Goal: Check status: Check status

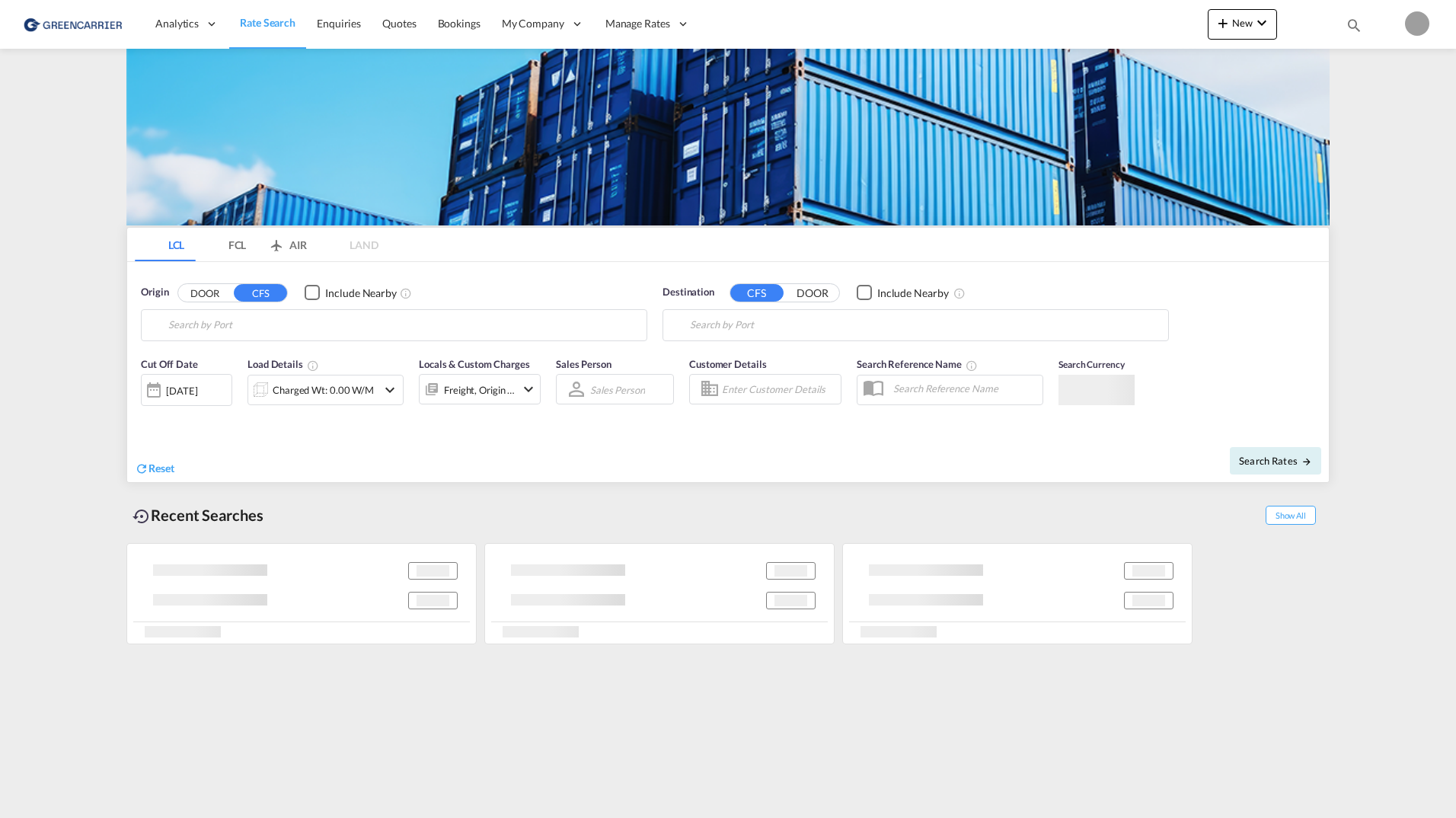
type input "[GEOGRAPHIC_DATA], [GEOGRAPHIC_DATA]"
type input "[GEOGRAPHIC_DATA], SH, CNSHA"
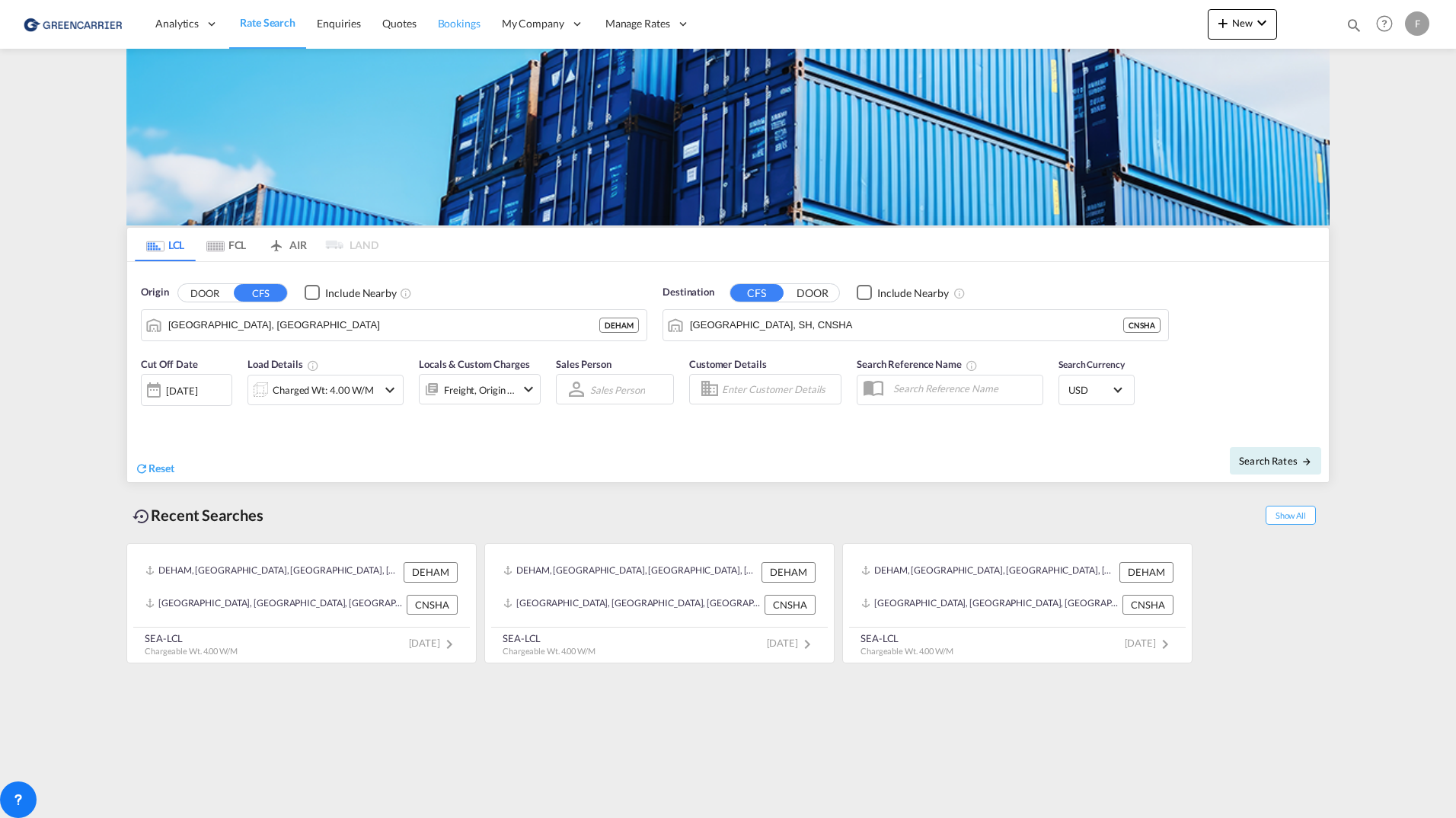
click at [439, 21] on span "Bookings" at bounding box center [460, 23] width 43 height 13
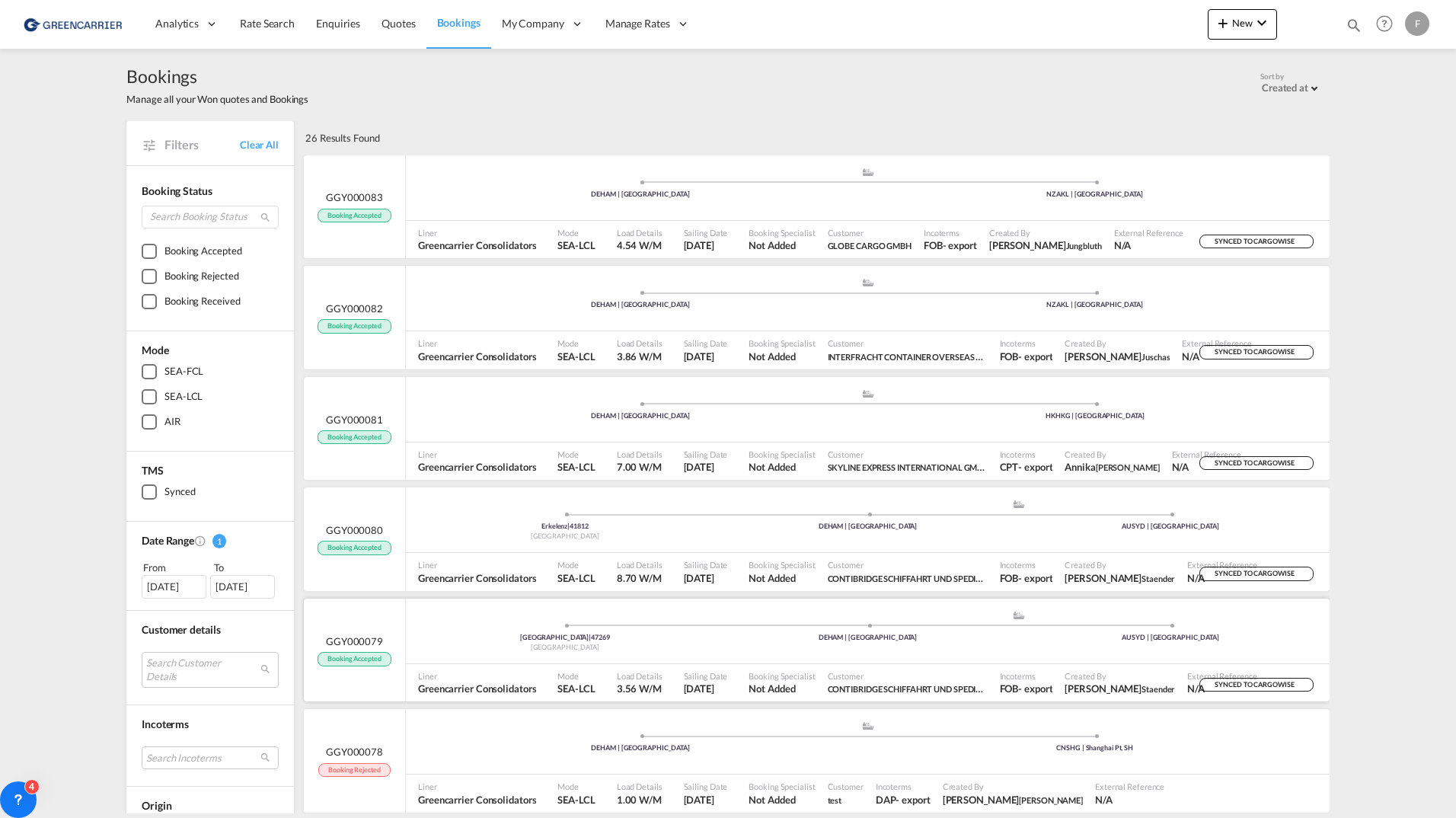
click at [503, 652] on div "[GEOGRAPHIC_DATA] | 47269 [GEOGRAPHIC_DATA] .a{fill:#aaa8ad;} .a{fill:#aaa8ad;}…" at bounding box center [867, 633] width 924 height 46
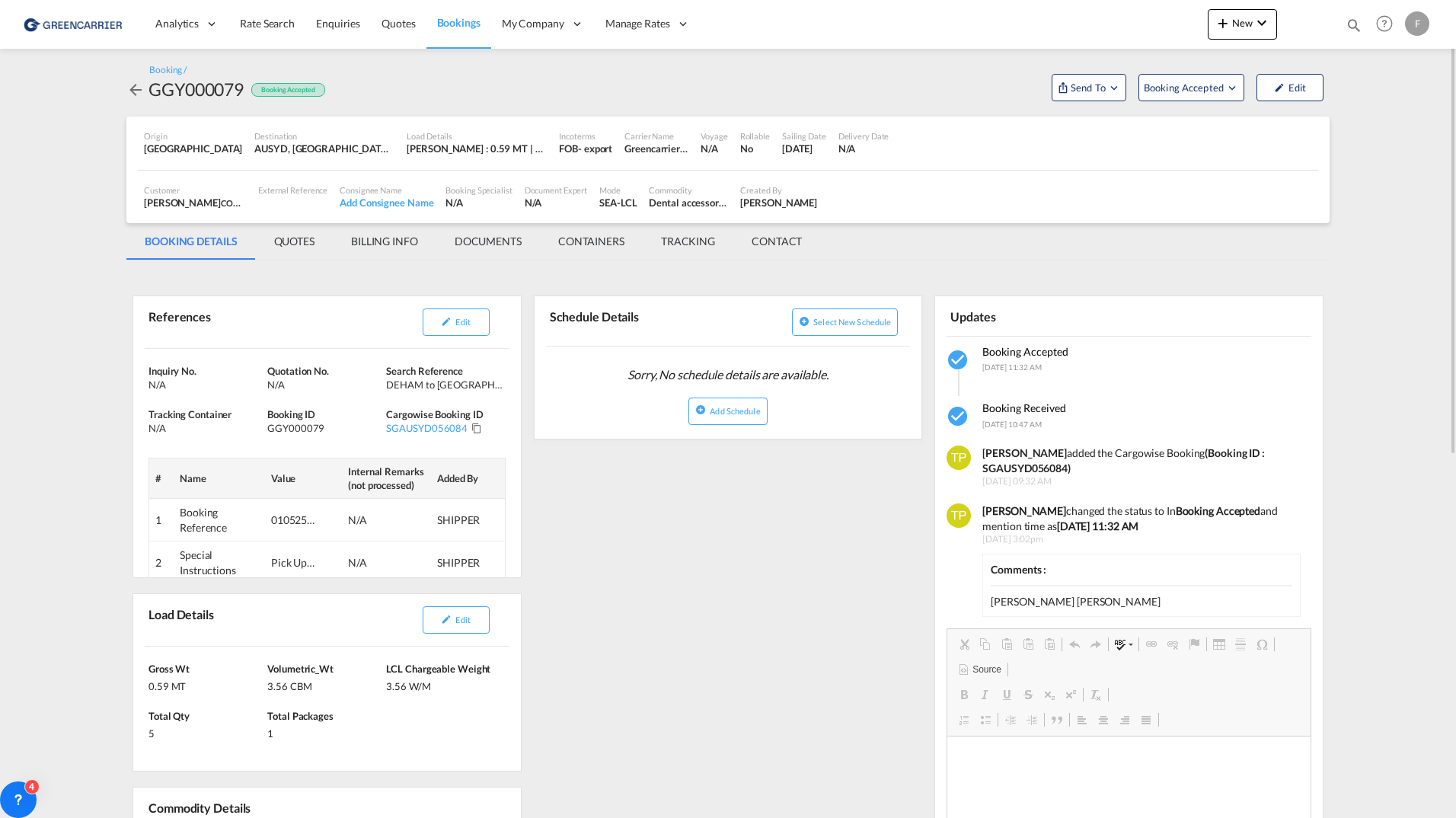
click at [286, 245] on md-tab-item "QUOTES" at bounding box center [294, 241] width 77 height 36
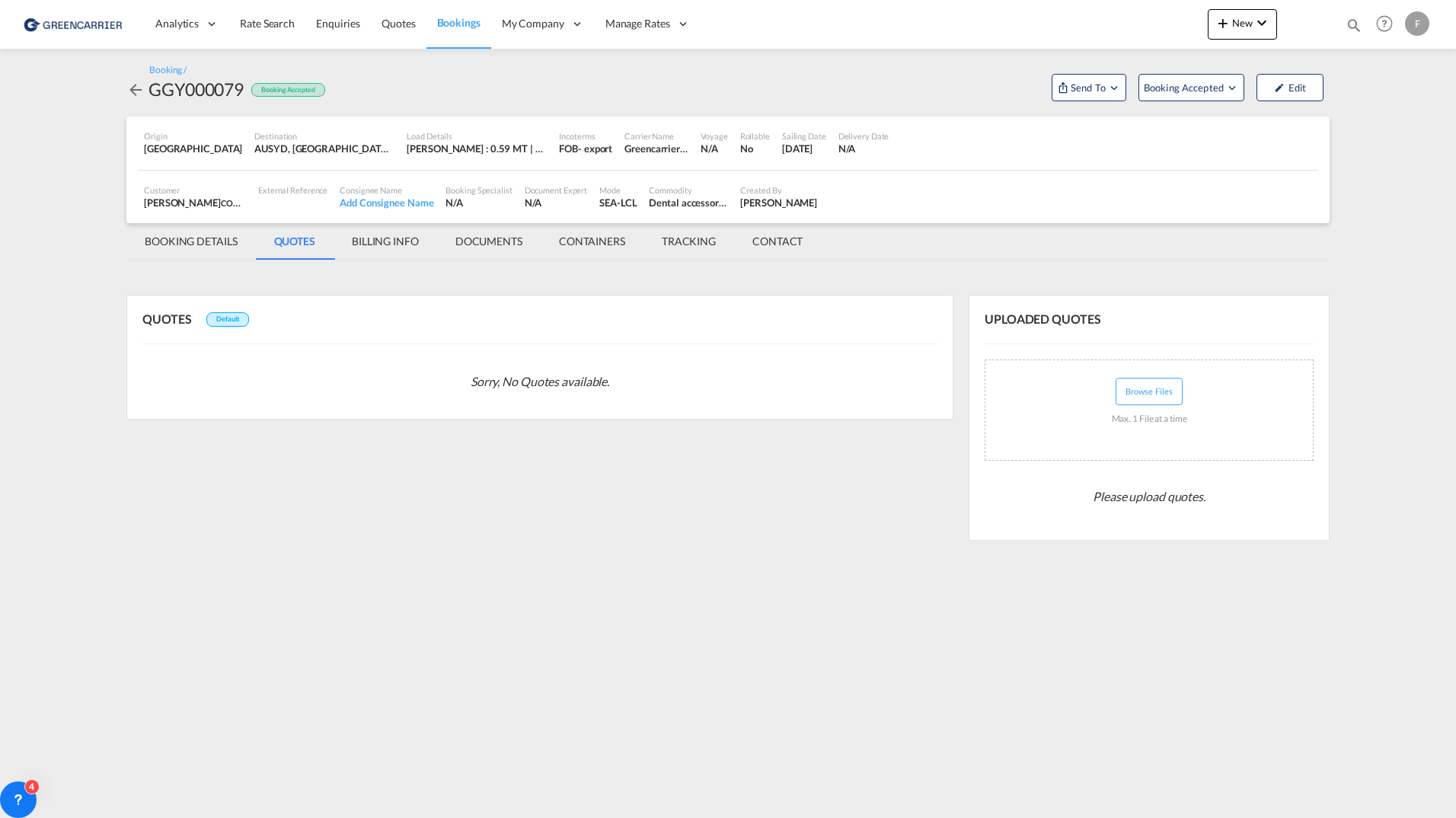
click at [202, 238] on md-tab-item "BOOKING DETAILS" at bounding box center [191, 241] width 129 height 36
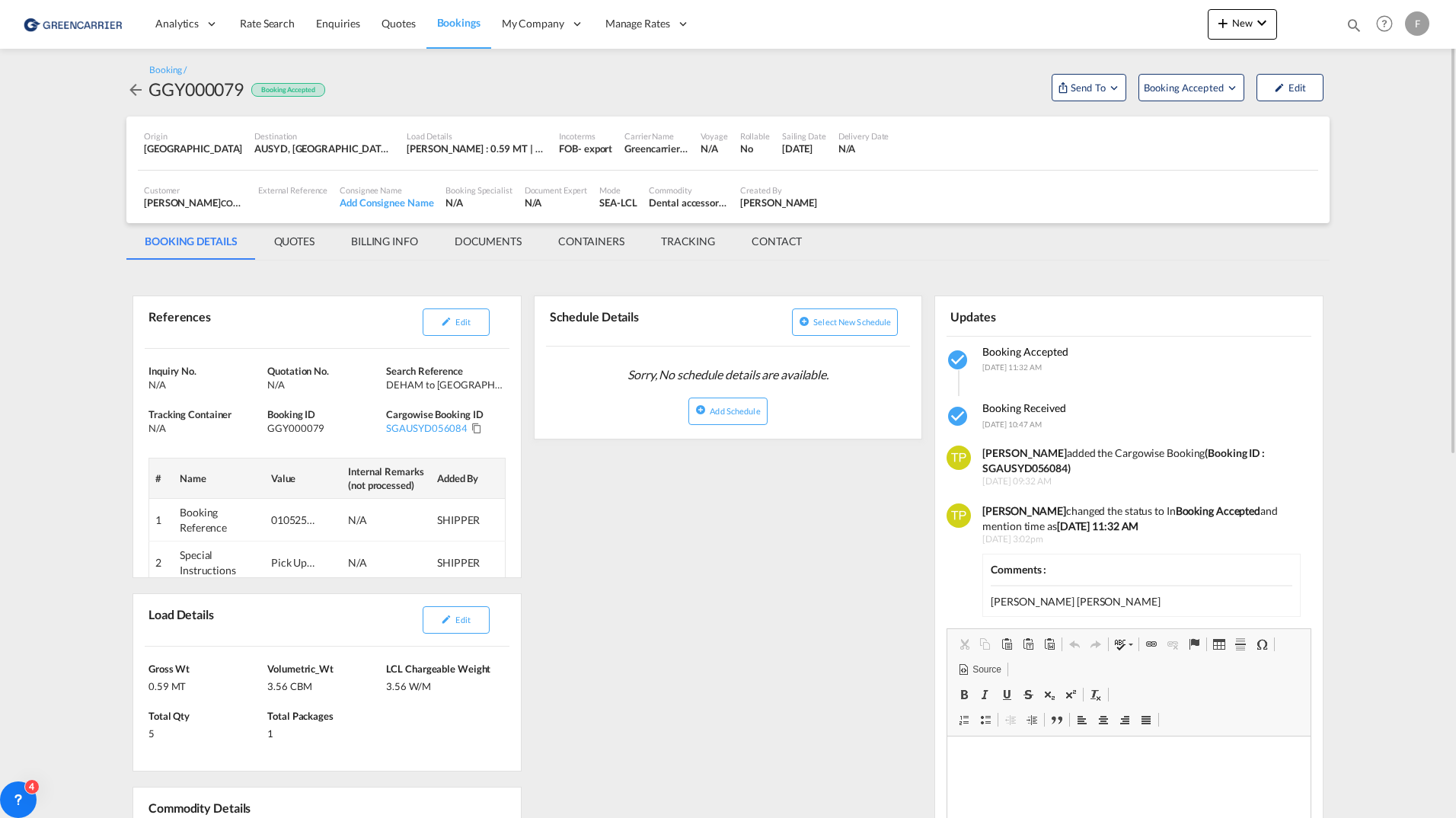
click at [137, 90] on md-icon "icon-arrow-left" at bounding box center [136, 90] width 19 height 19
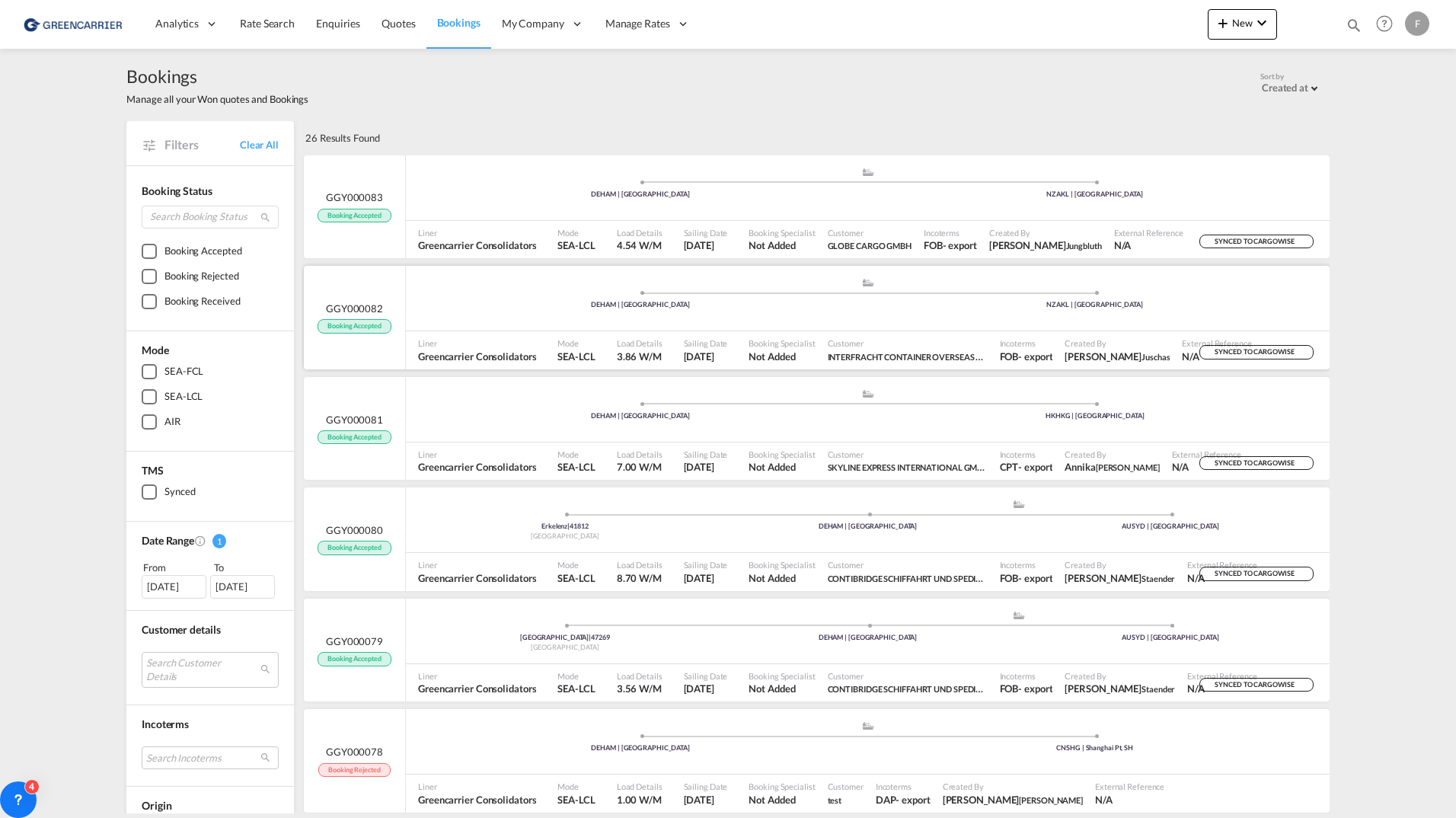
click at [563, 323] on div ".a{fill:#aaa8ad;} .a{fill:#aaa8ad;} DEHAM | [GEOGRAPHIC_DATA] NZAKL | [GEOGRAPH…" at bounding box center [867, 300] width 924 height 46
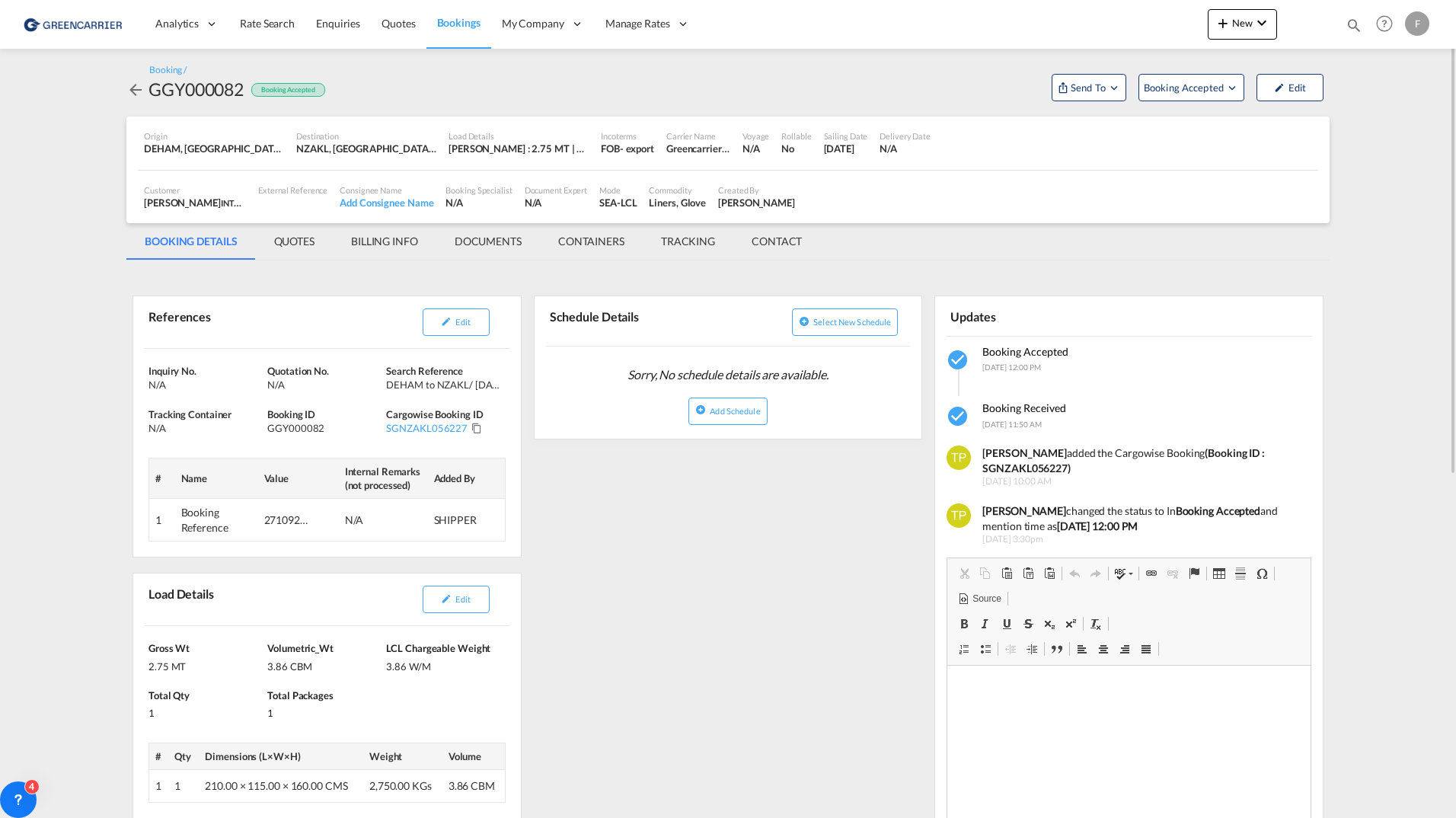
click at [282, 241] on md-tab-item "QUOTES" at bounding box center [294, 241] width 77 height 36
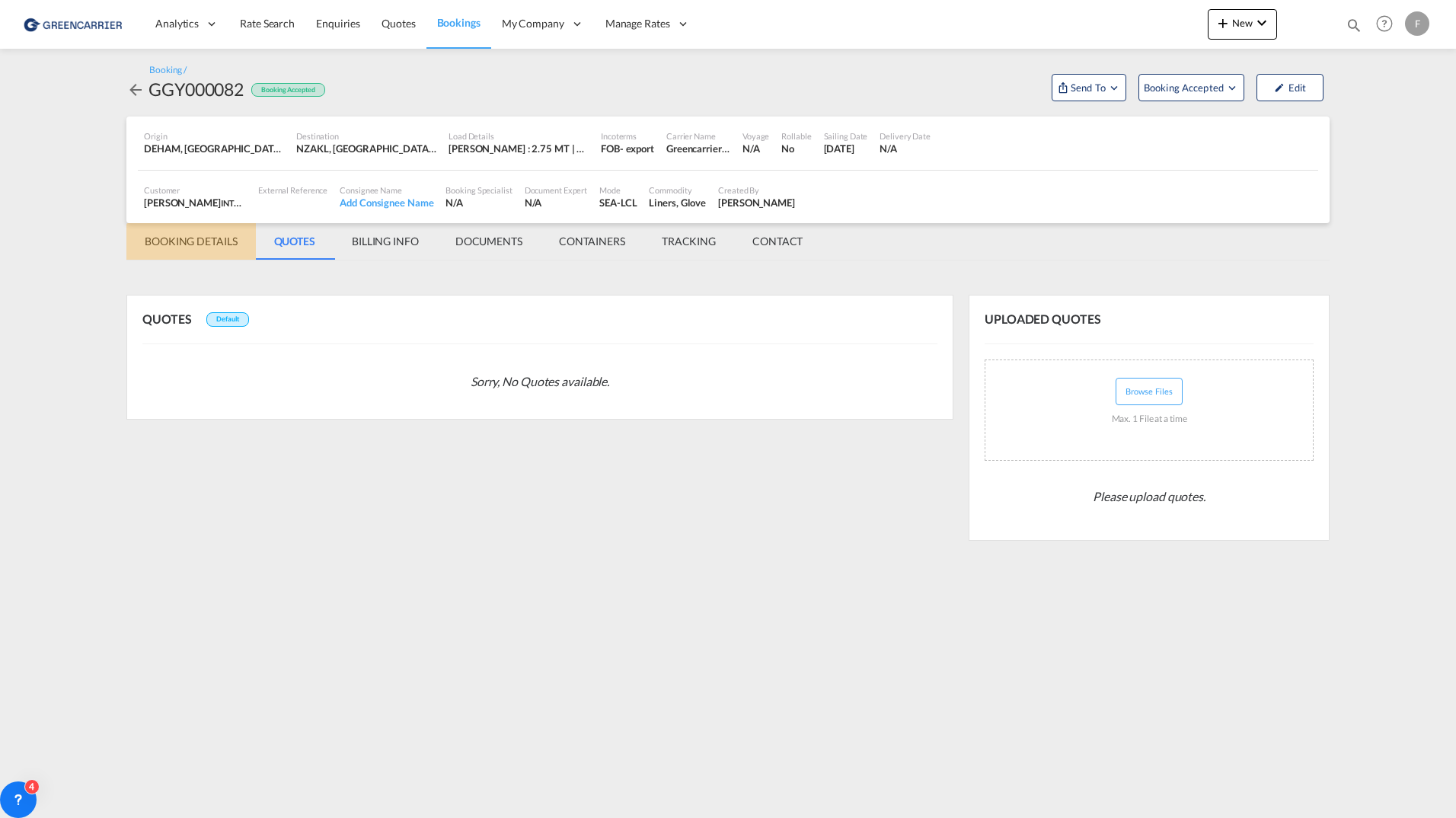
click at [192, 237] on md-tab-item "BOOKING DETAILS" at bounding box center [191, 241] width 129 height 36
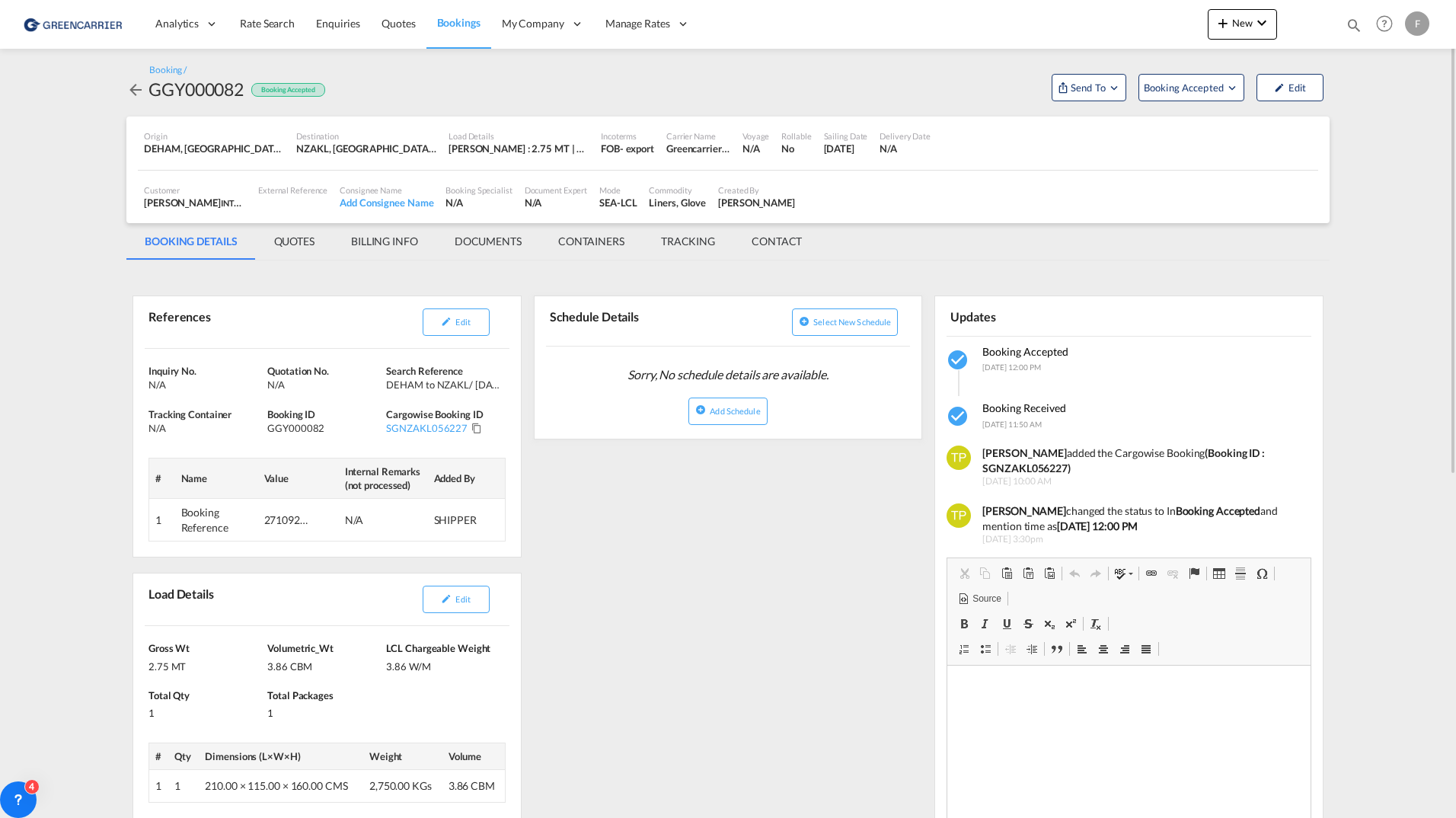
click at [136, 92] on md-icon "icon-arrow-left" at bounding box center [136, 90] width 19 height 19
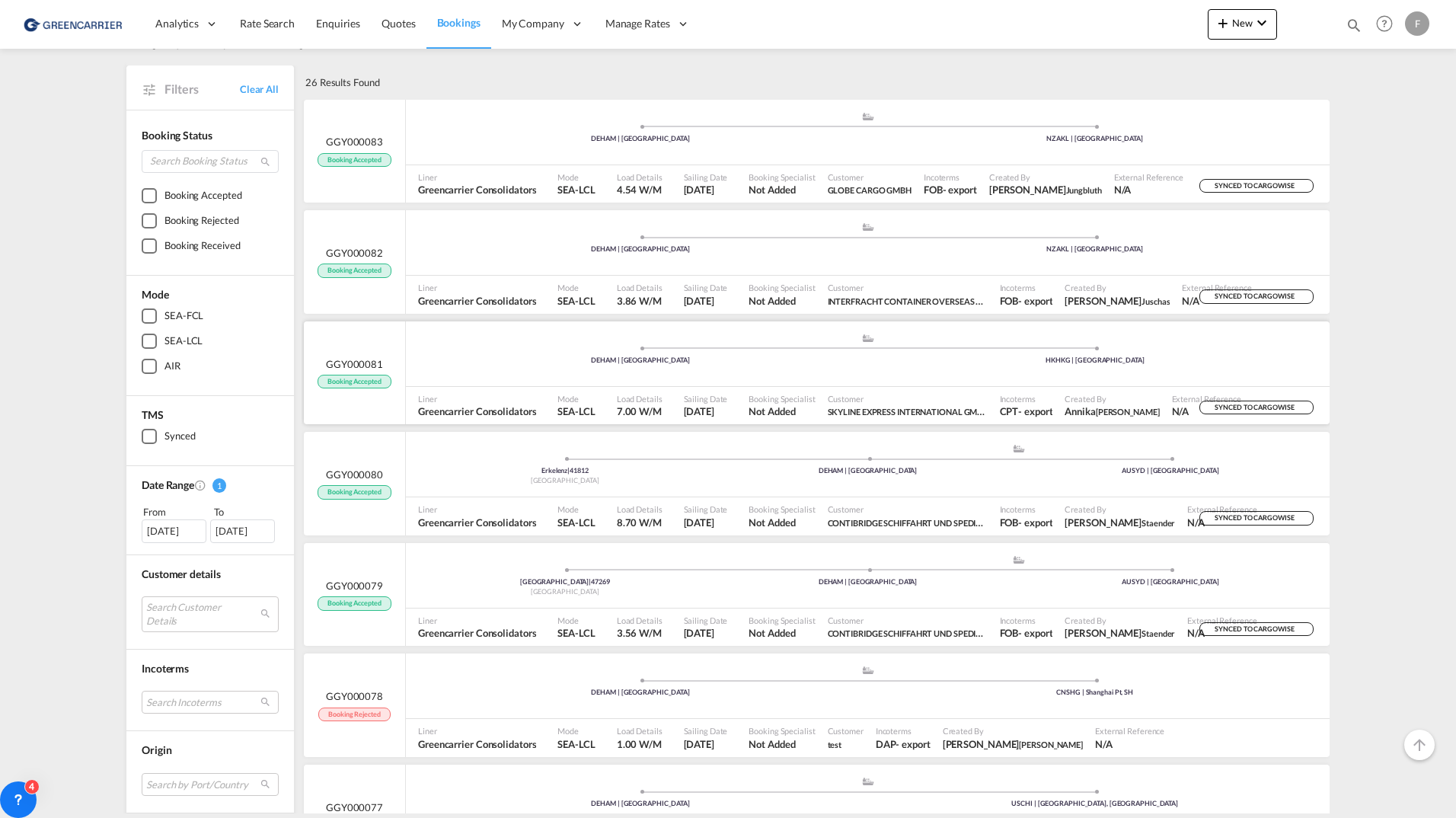
scroll to position [76, 0]
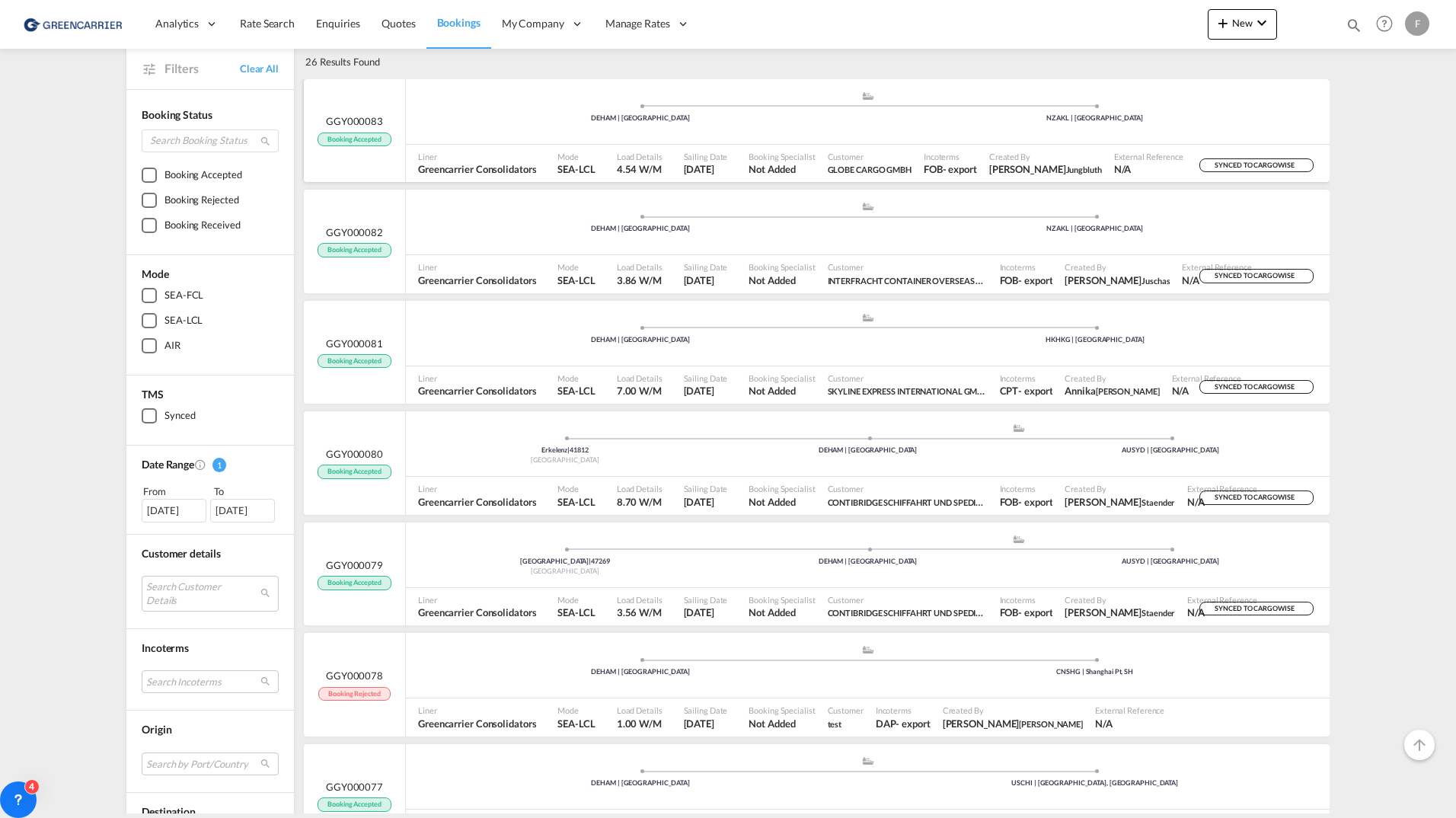
click at [681, 104] on span at bounding box center [640, 106] width 455 height 4
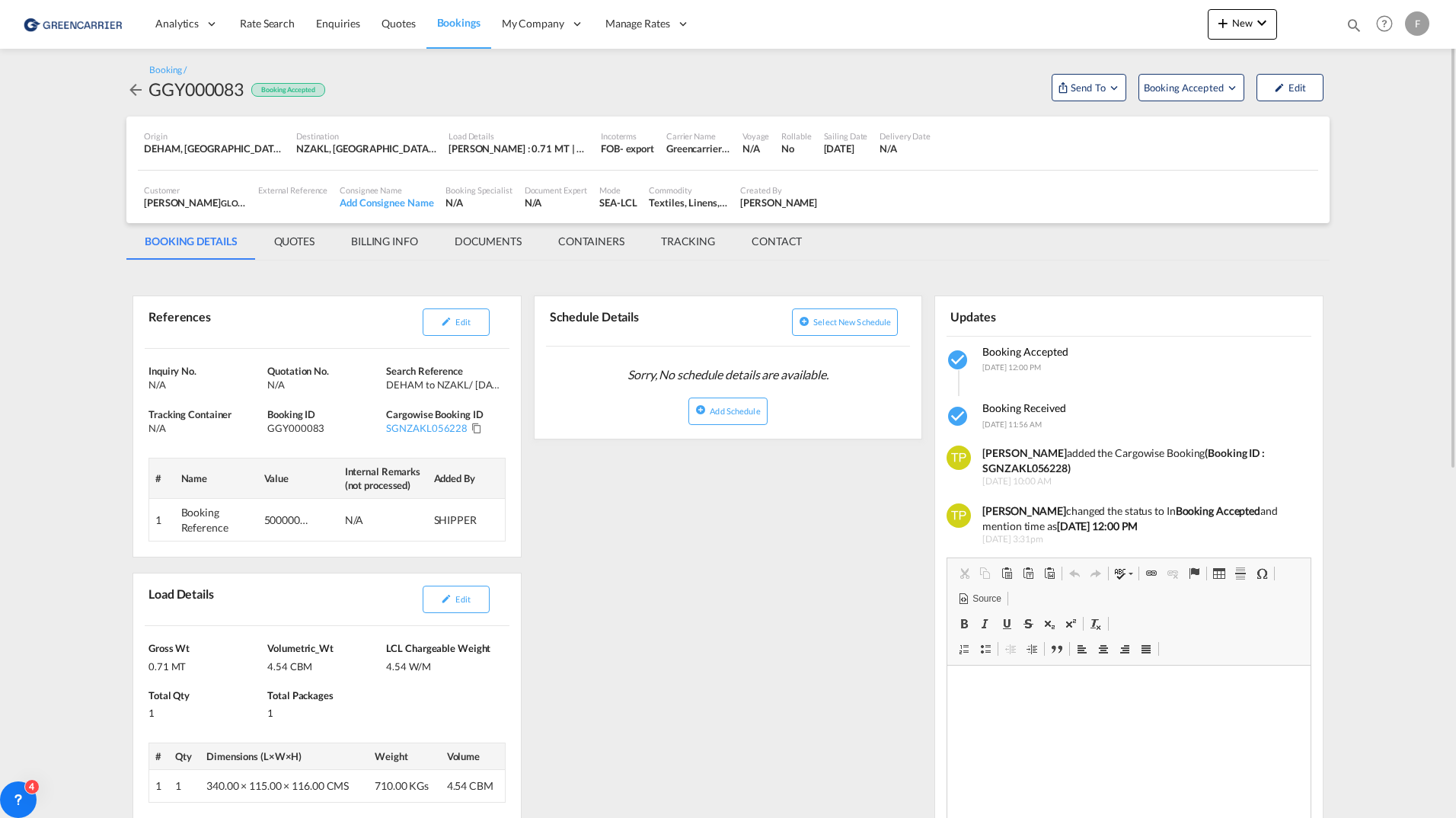
click at [140, 103] on div "Booking / GGY000083 Booking Accepted Send To Cargowise Last synced on [DATE] Up…" at bounding box center [728, 82] width 1203 height 68
click at [137, 92] on md-icon "icon-arrow-left" at bounding box center [136, 90] width 19 height 19
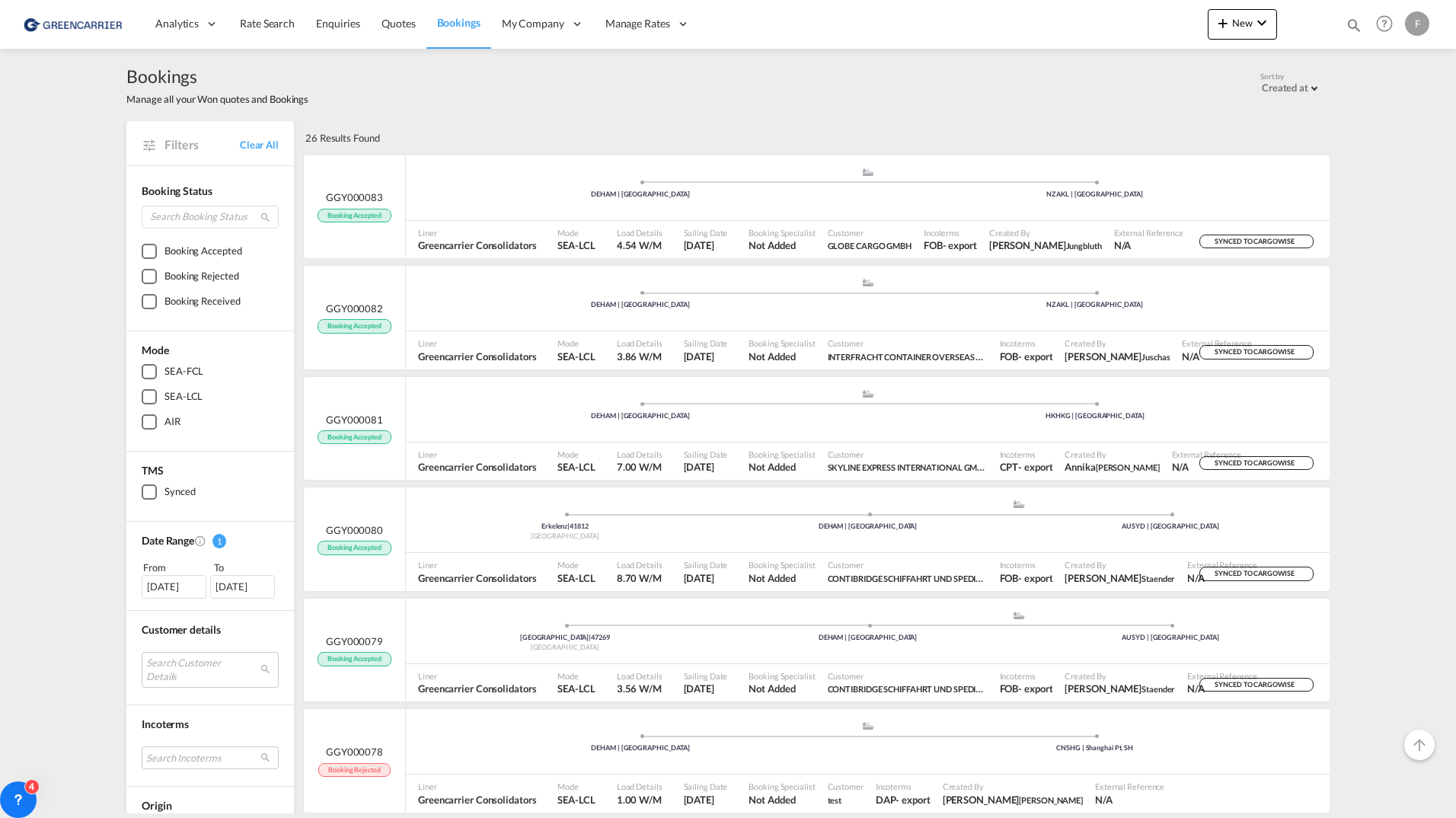
scroll to position [229, 0]
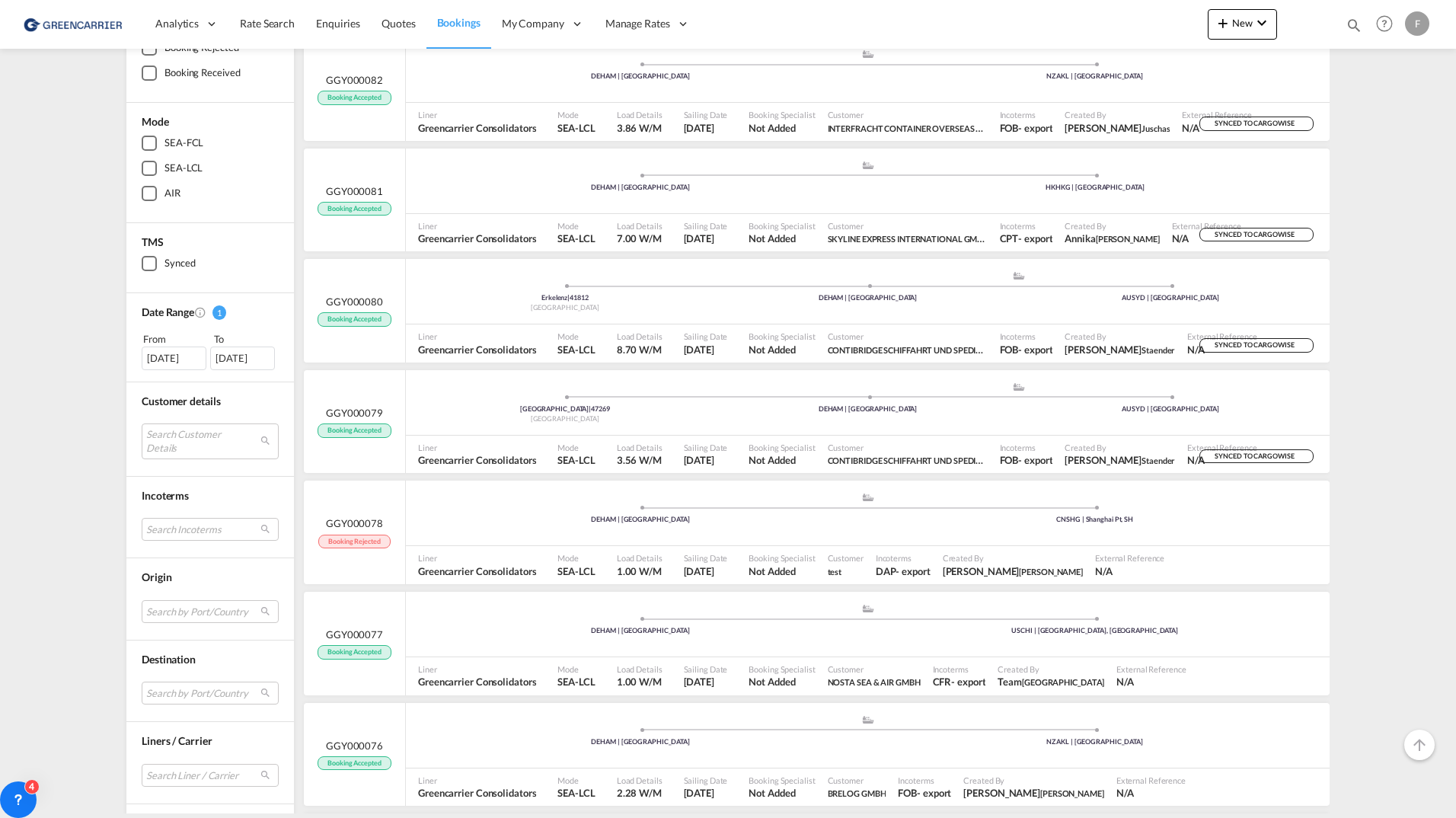
click at [184, 366] on div "[DATE]" at bounding box center [174, 357] width 65 height 23
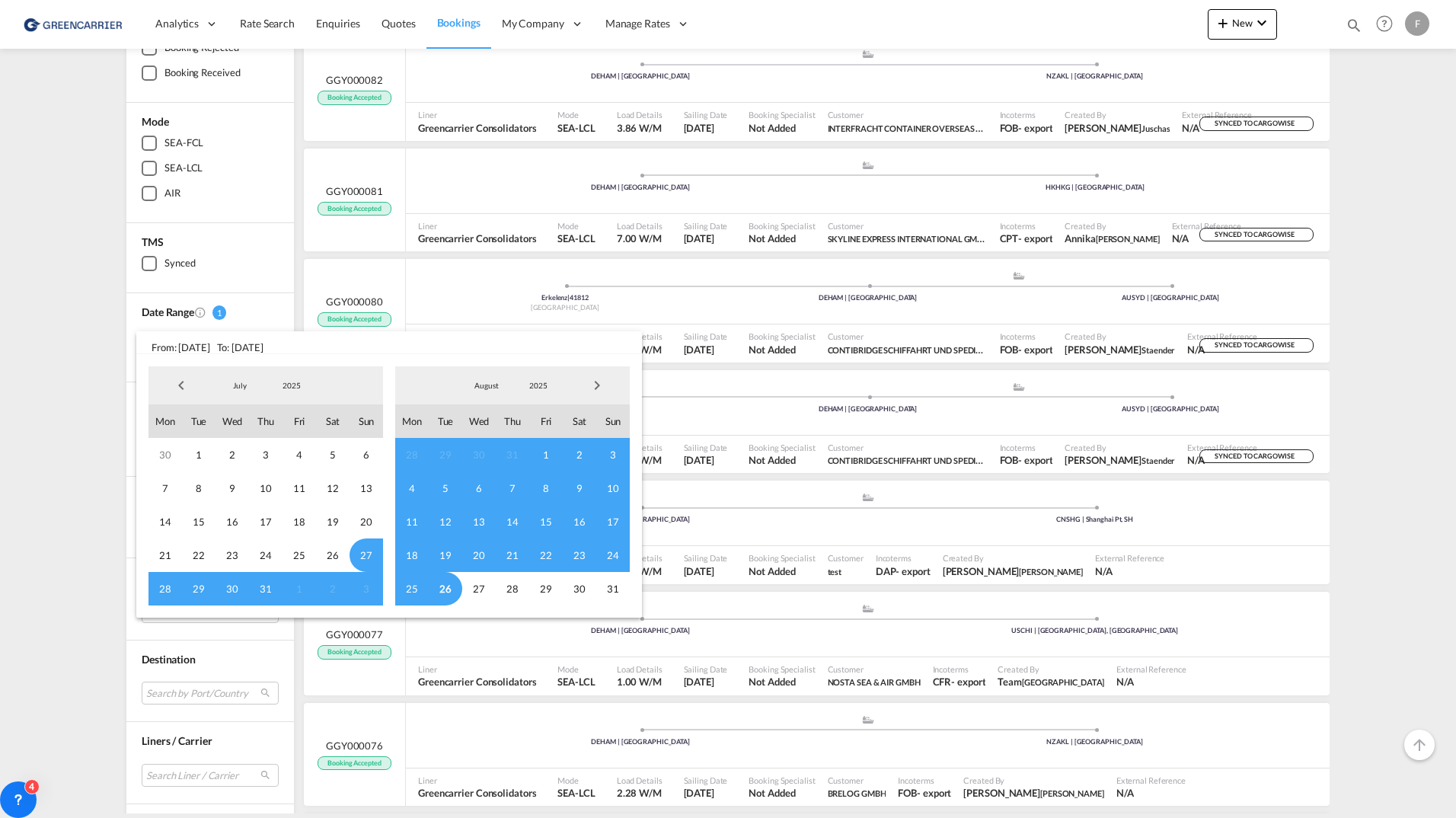
click at [443, 588] on span "26" at bounding box center [446, 589] width 33 height 34
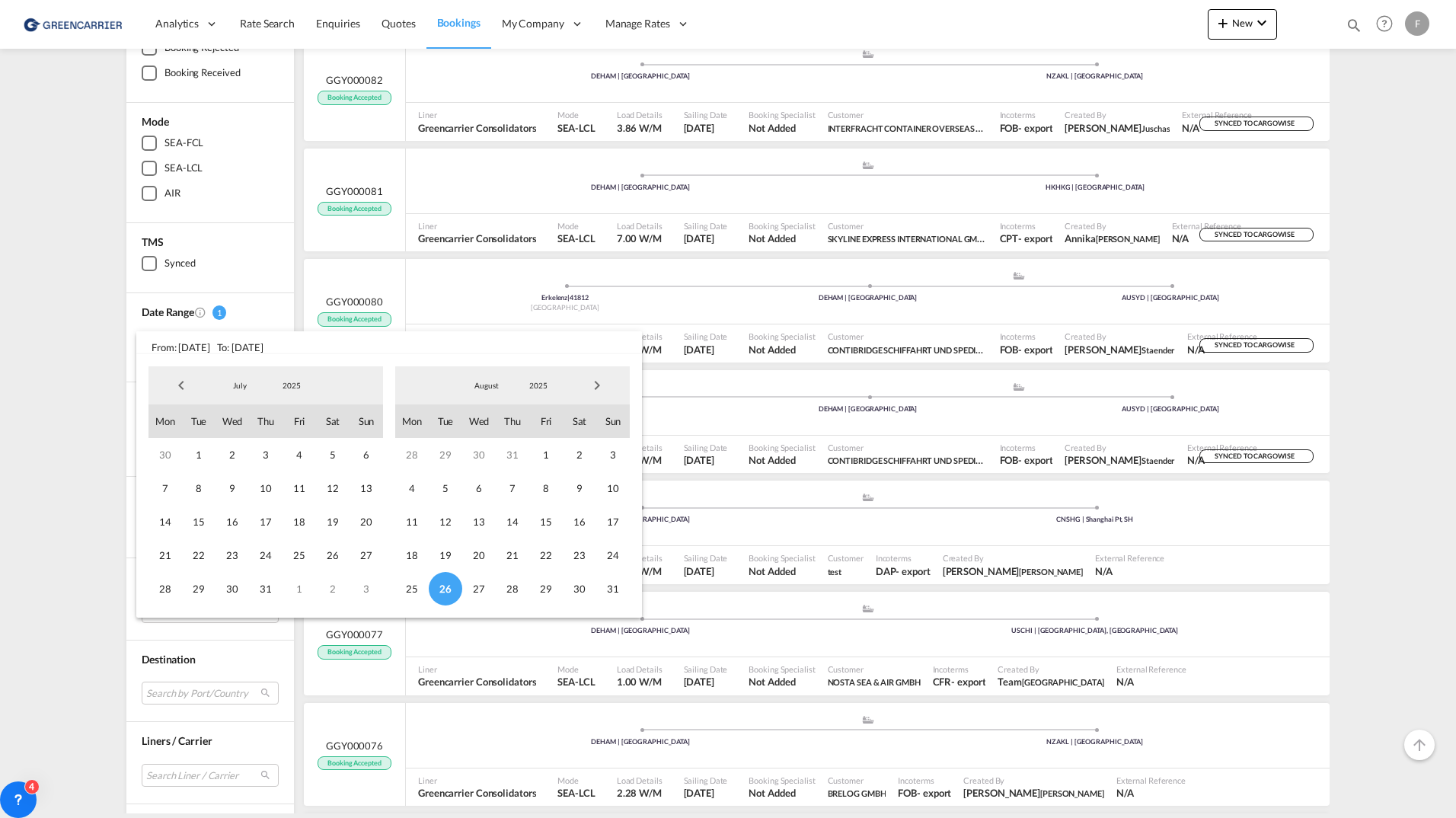
click at [447, 590] on span "26" at bounding box center [446, 589] width 33 height 34
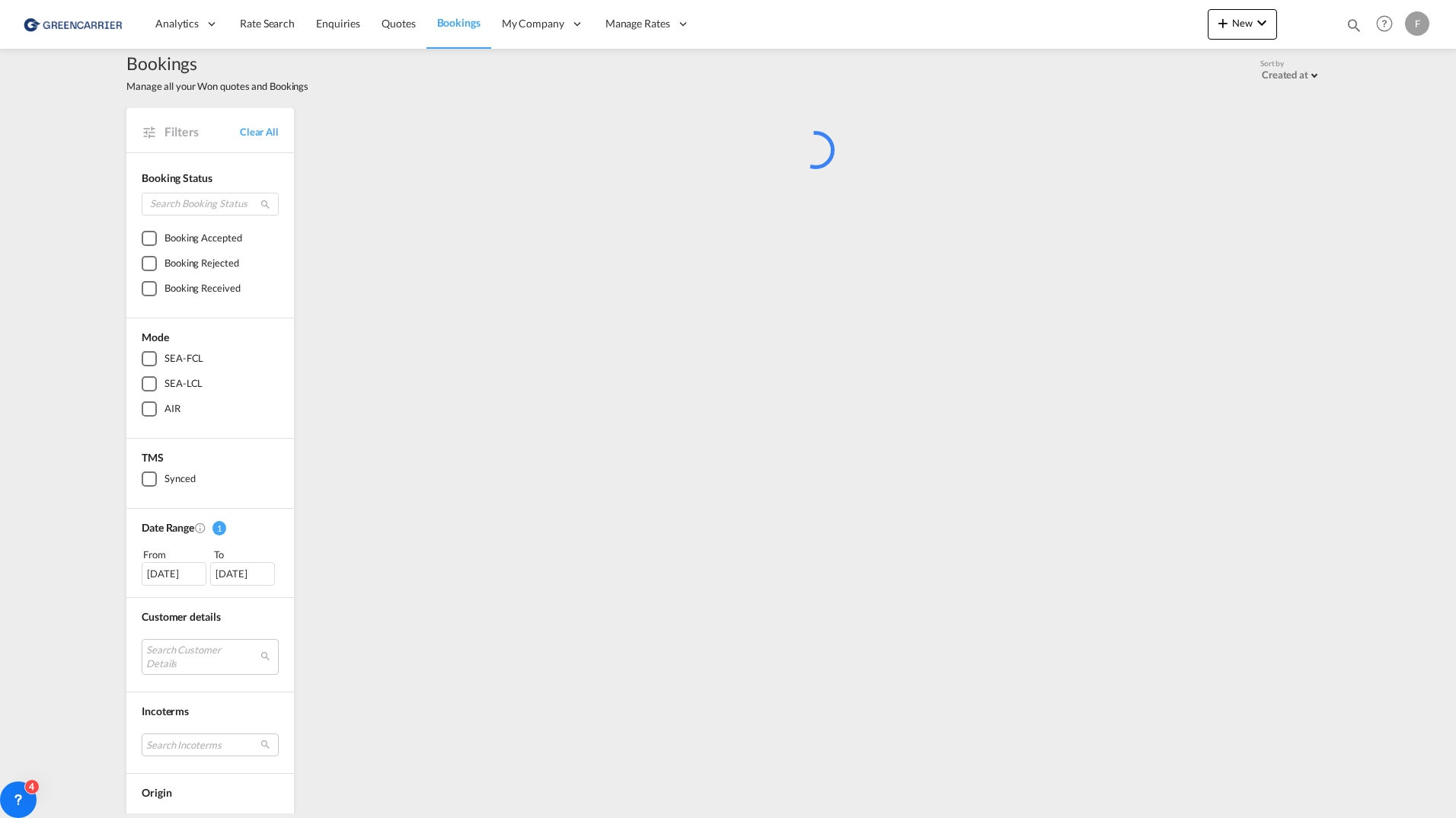
scroll to position [0, 0]
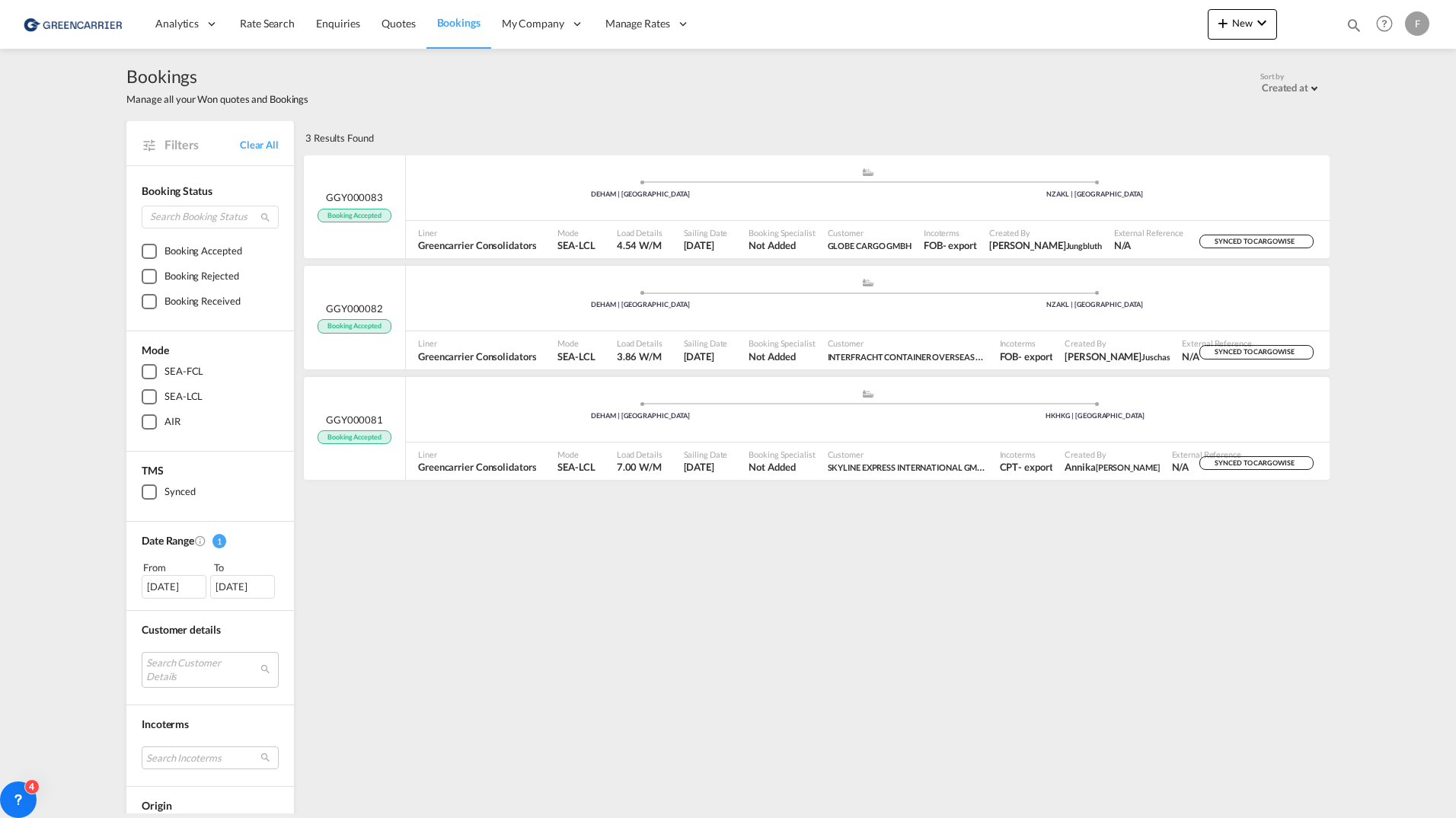
click at [157, 582] on div "[DATE]" at bounding box center [174, 586] width 65 height 23
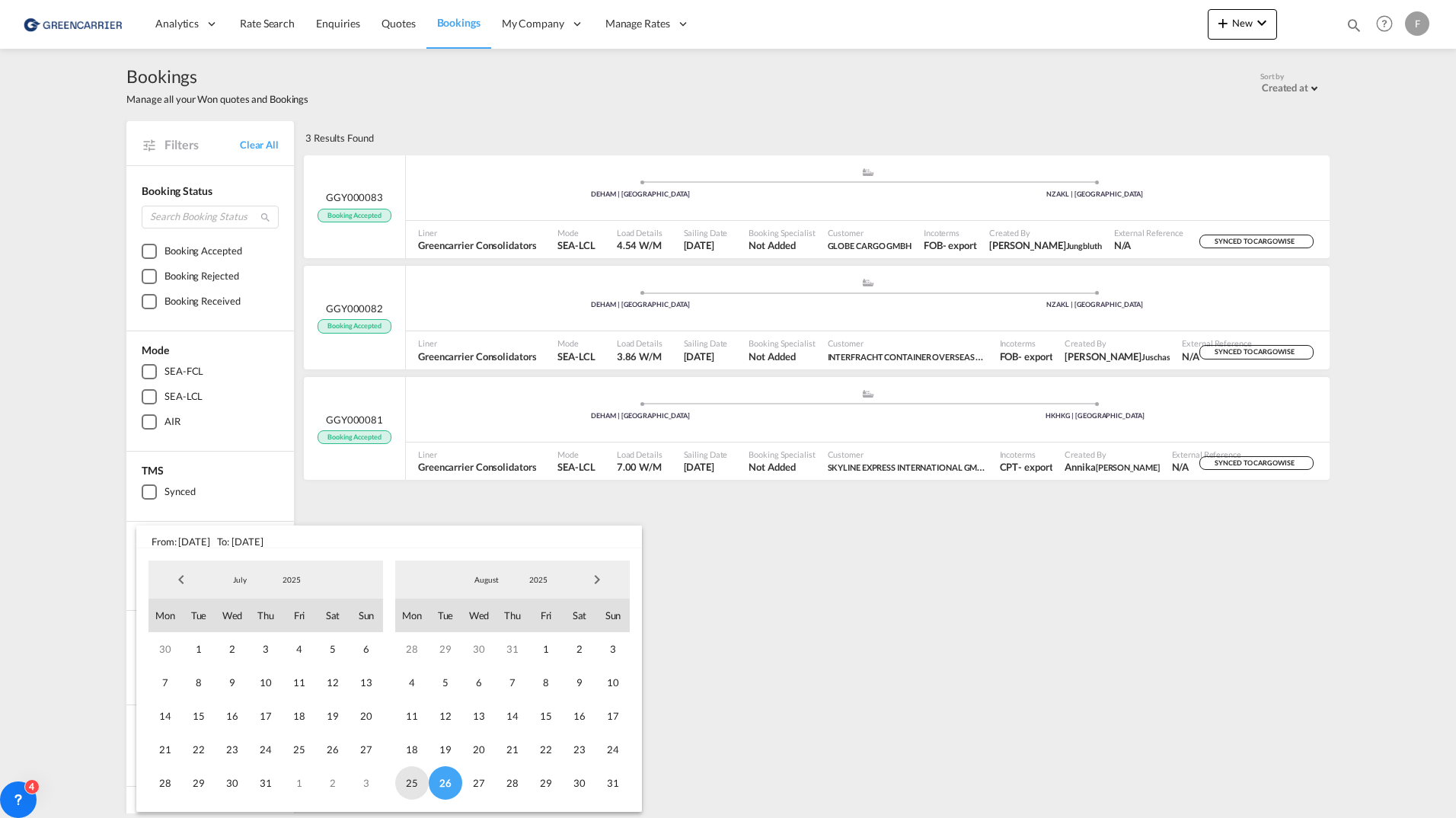
click at [410, 786] on span "25" at bounding box center [412, 783] width 33 height 34
